Goal: Check status: Check status

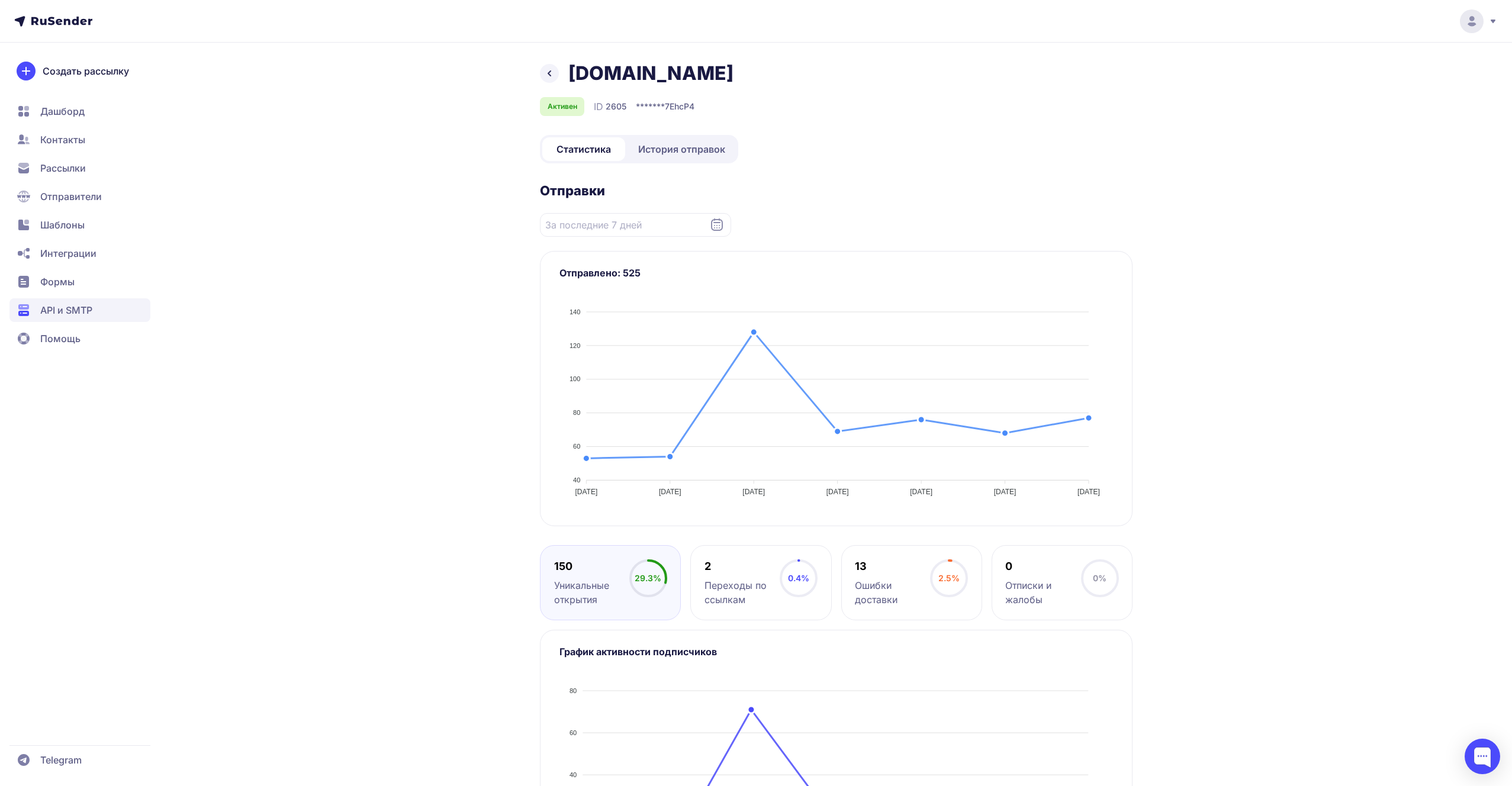
click at [552, 60] on div "[DOMAIN_NAME] Активен ID 2605 ******* 7EhcP4 Статистика История отправок Отправ…" at bounding box center [756, 459] width 1512 height 920
click at [653, 150] on span "История отправок" at bounding box center [681, 149] width 87 height 14
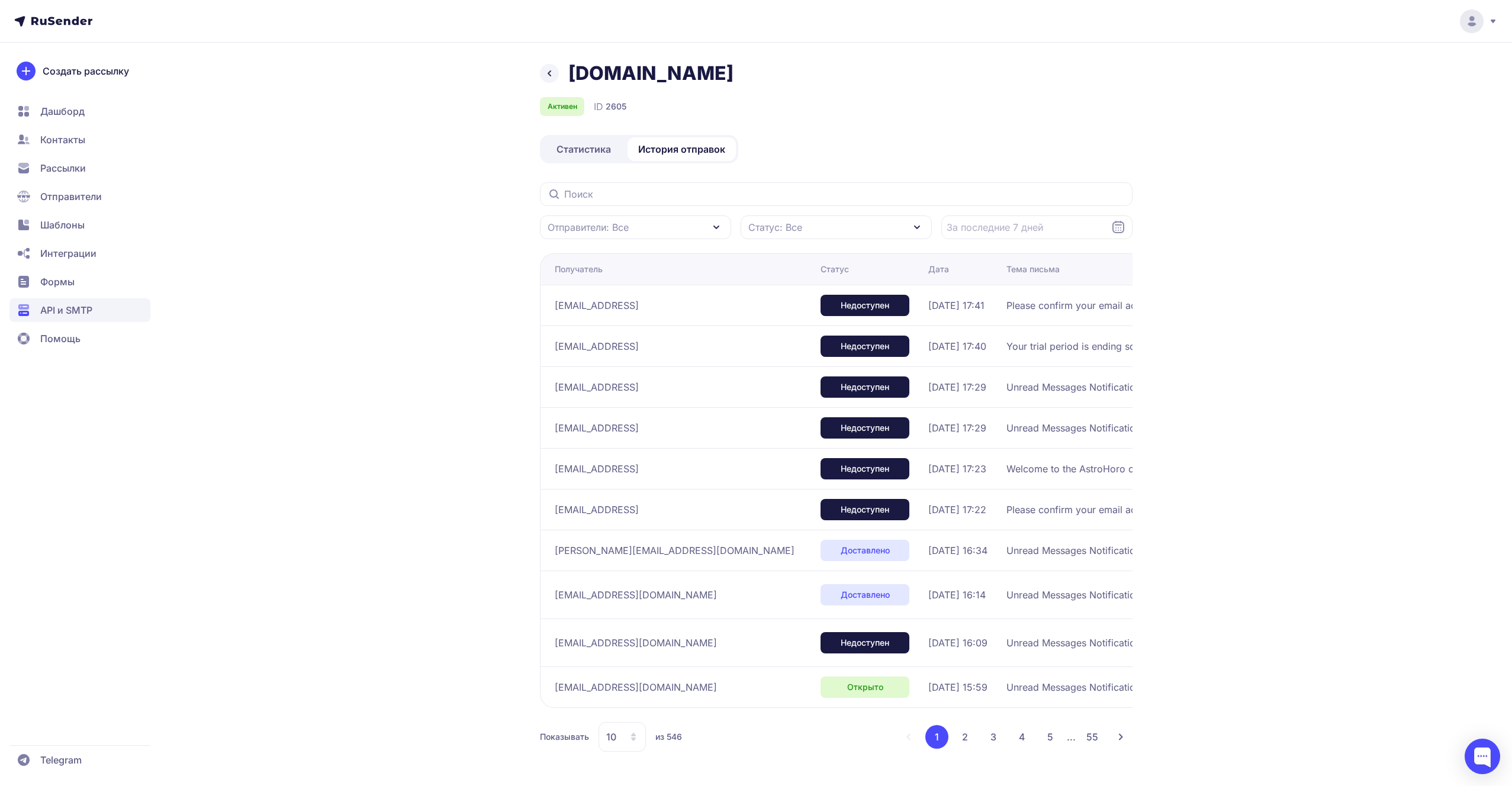
drag, startPoint x: 672, startPoint y: 309, endPoint x: 556, endPoint y: 302, distance: 116.2
click at [556, 303] on div "[EMAIL_ADDRESS]" at bounding box center [683, 305] width 256 height 19
click at [589, 309] on span "[EMAIL_ADDRESS]" at bounding box center [597, 305] width 84 height 14
drag, startPoint x: 667, startPoint y: 306, endPoint x: 546, endPoint y: 307, distance: 121.0
click at [546, 307] on td "[EMAIL_ADDRESS]" at bounding box center [677, 305] width 276 height 41
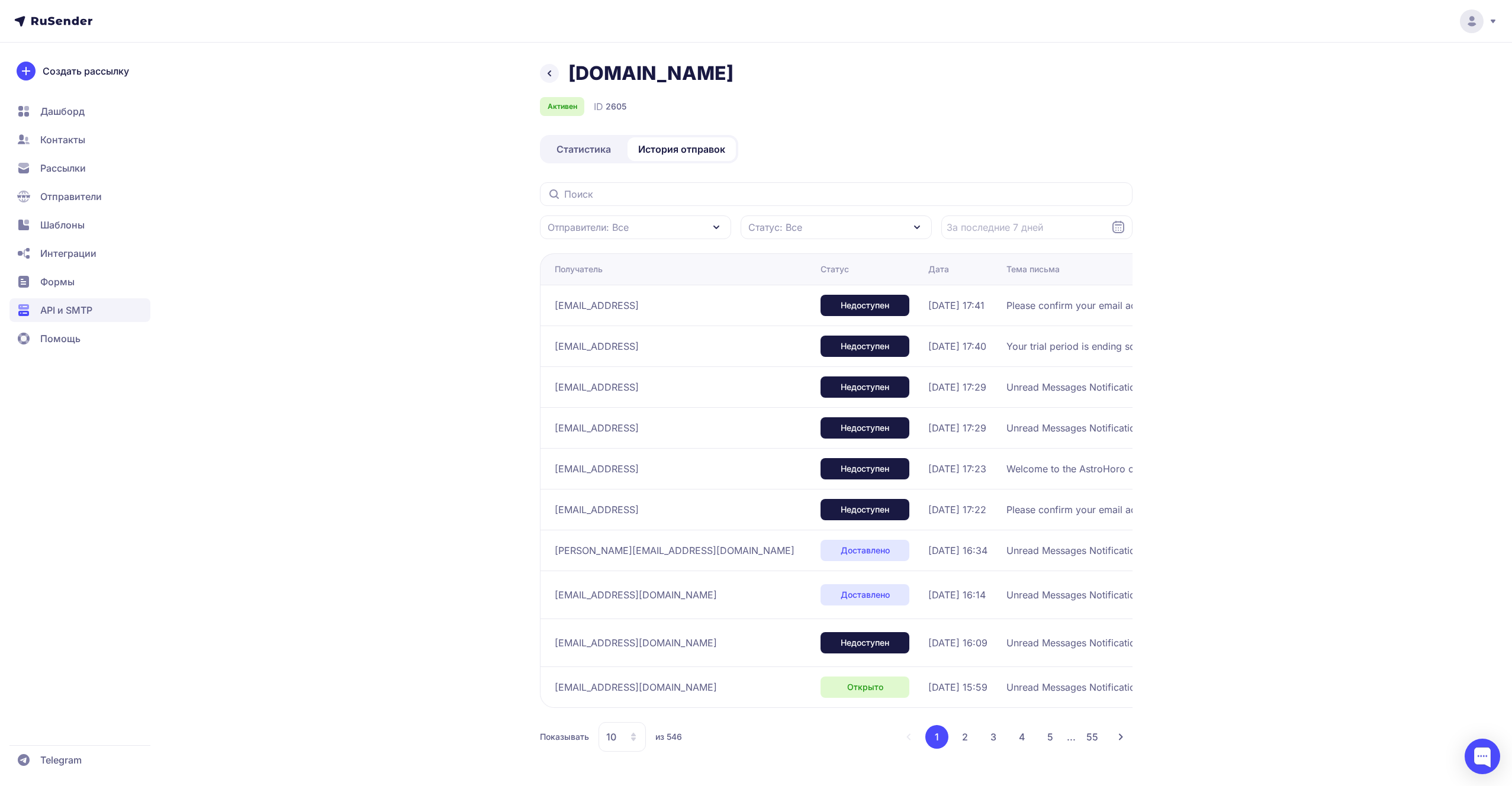
click at [579, 313] on div "[EMAIL_ADDRESS]" at bounding box center [683, 305] width 256 height 19
click at [1488, 754] on div at bounding box center [1482, 756] width 36 height 36
click at [1240, 384] on div "[DOMAIN_NAME] Активен ID 2605 Статистика История отправок Отправители: Все Стат…" at bounding box center [756, 393] width 1512 height 786
click at [84, 30] on header at bounding box center [756, 21] width 1512 height 43
click at [83, 20] on icon at bounding box center [62, 20] width 61 height 9
